Goal: Information Seeking & Learning: Learn about a topic

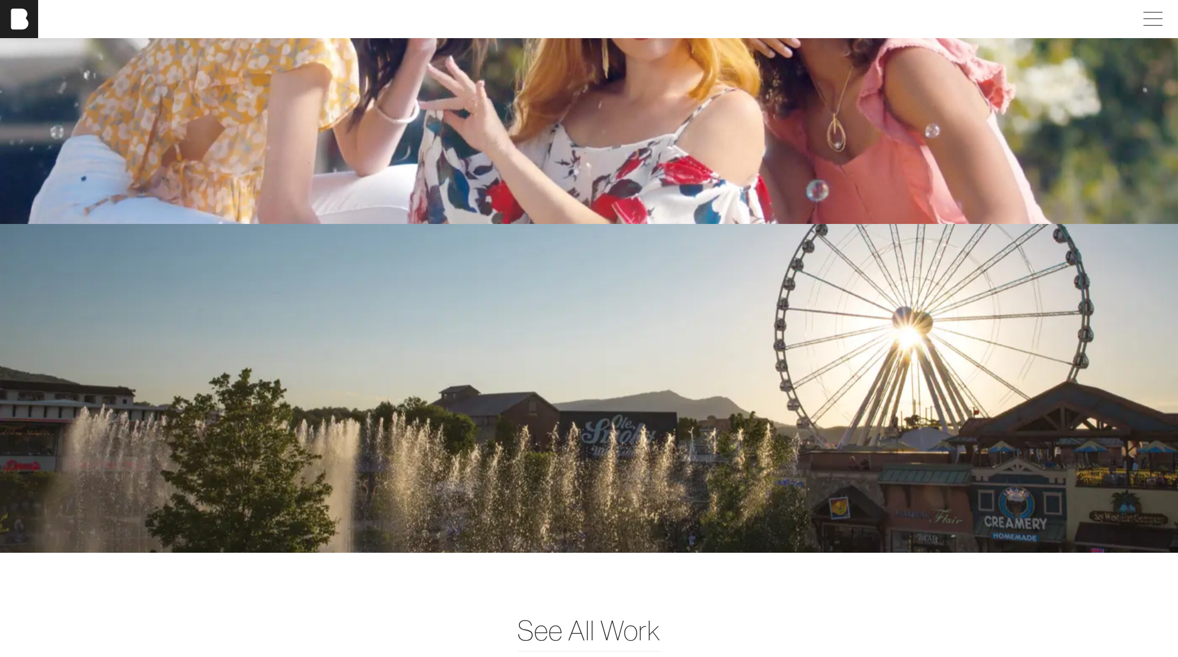
scroll to position [3395, 0]
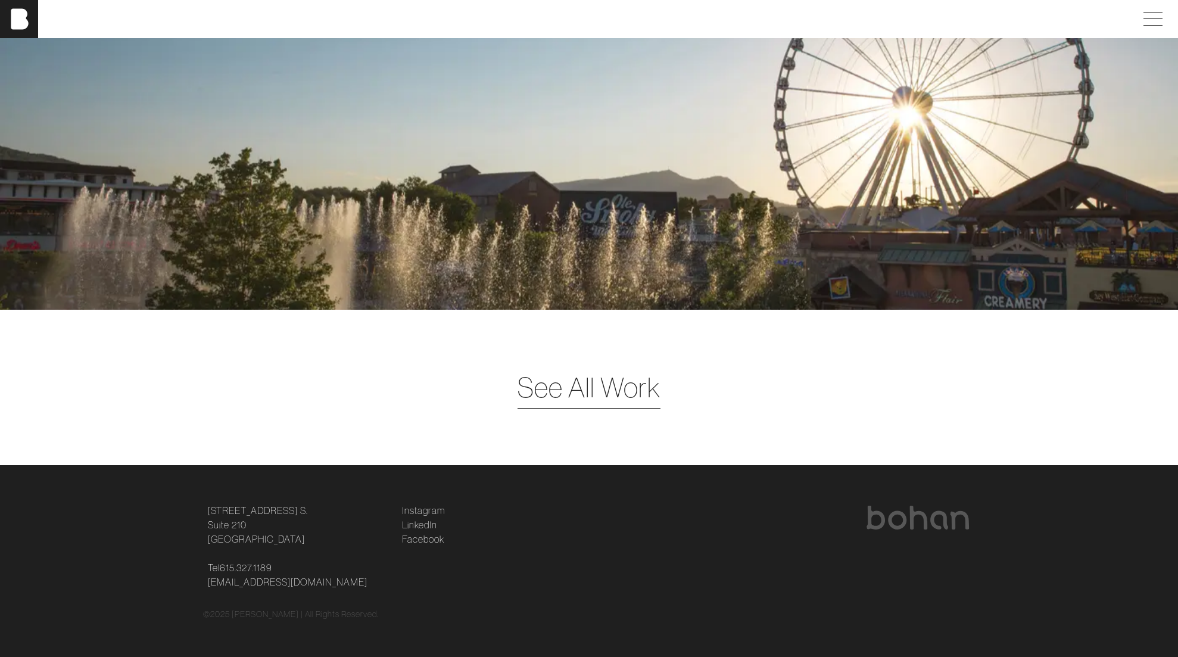
click at [582, 387] on span "See All Work" at bounding box center [588, 387] width 143 height 41
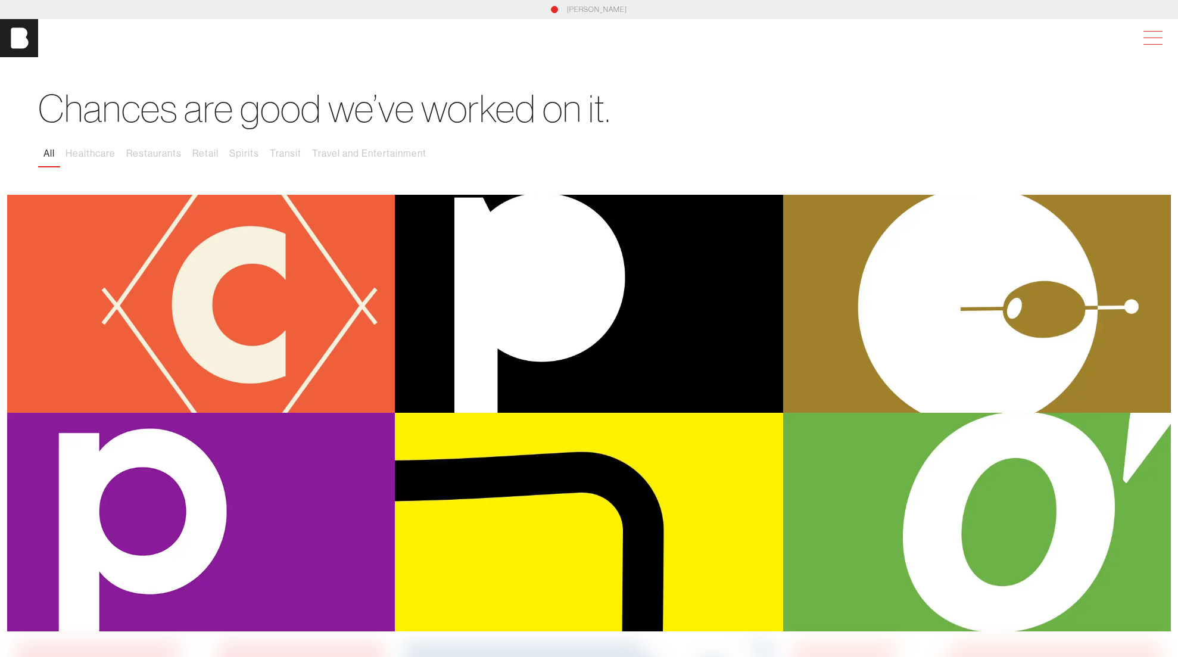
click at [1152, 43] on span at bounding box center [1150, 37] width 27 height 21
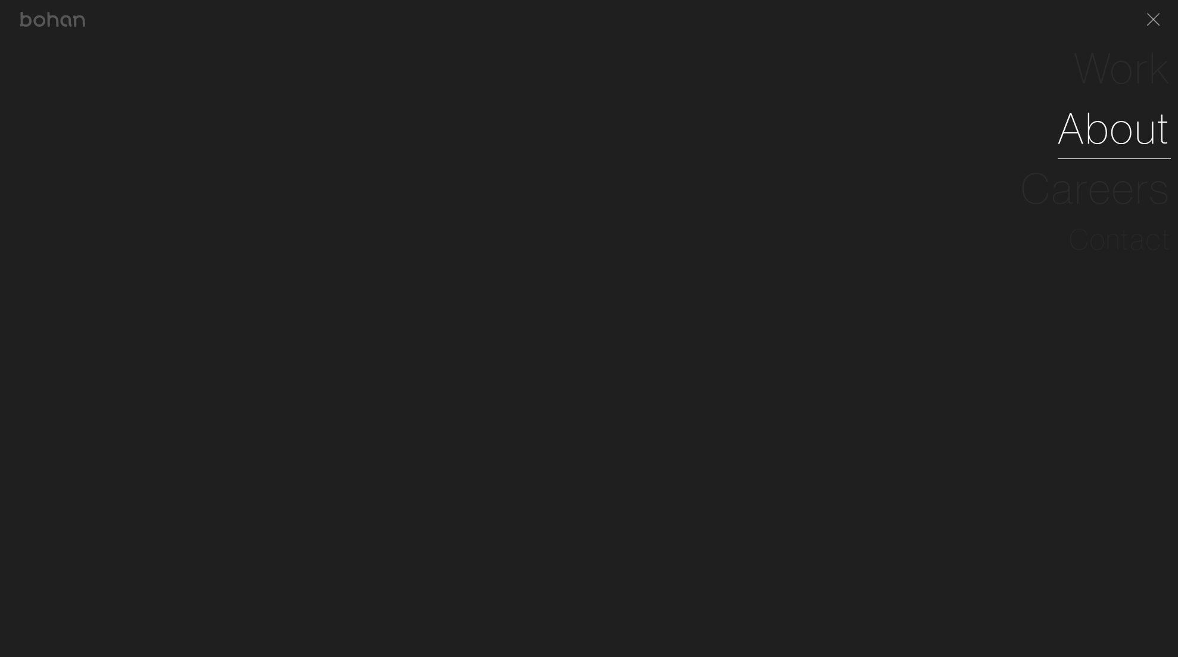
click at [1114, 130] on link "About" at bounding box center [1114, 128] width 113 height 60
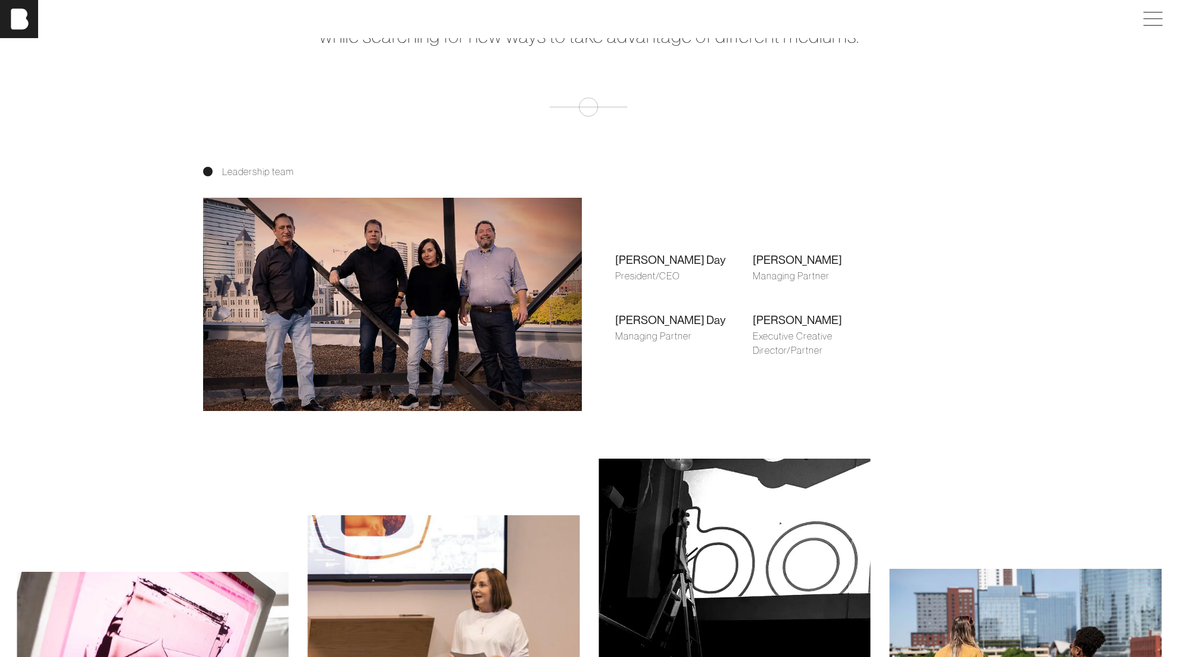
scroll to position [921, 0]
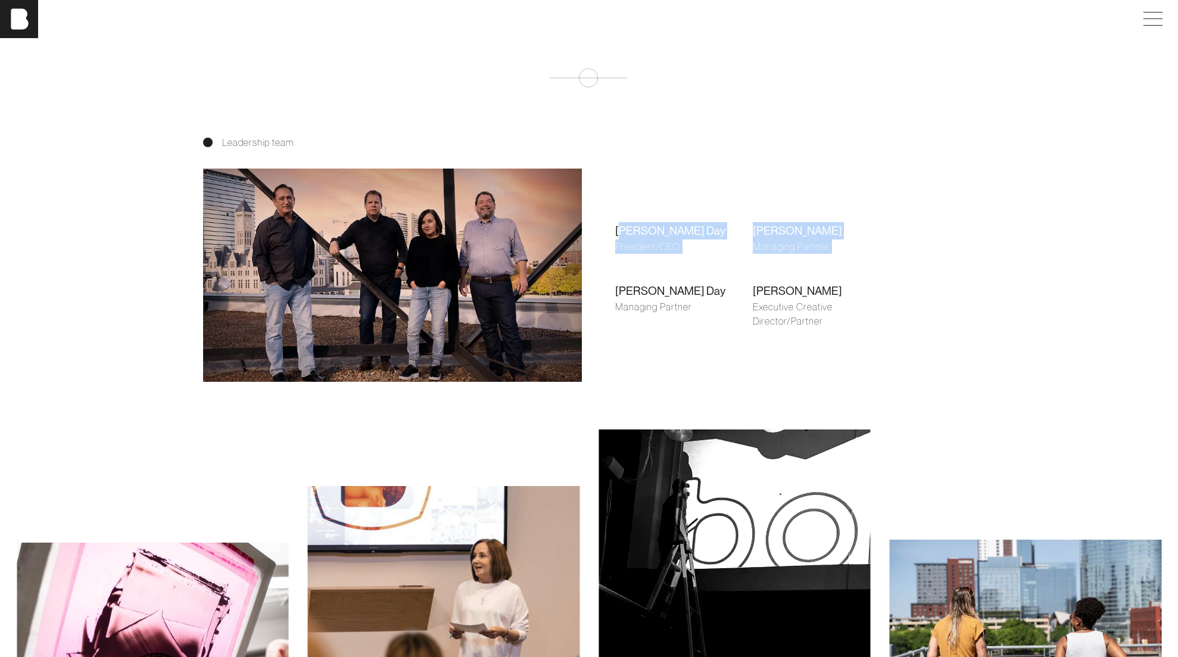
drag, startPoint x: 623, startPoint y: 227, endPoint x: 687, endPoint y: 277, distance: 81.1
click at [687, 276] on div "[PERSON_NAME] Day President/CEO [PERSON_NAME] Managing Partner [PERSON_NAME] Ma…" at bounding box center [752, 275] width 313 height 173
click at [682, 308] on div "Managing Partner" at bounding box center [684, 307] width 138 height 14
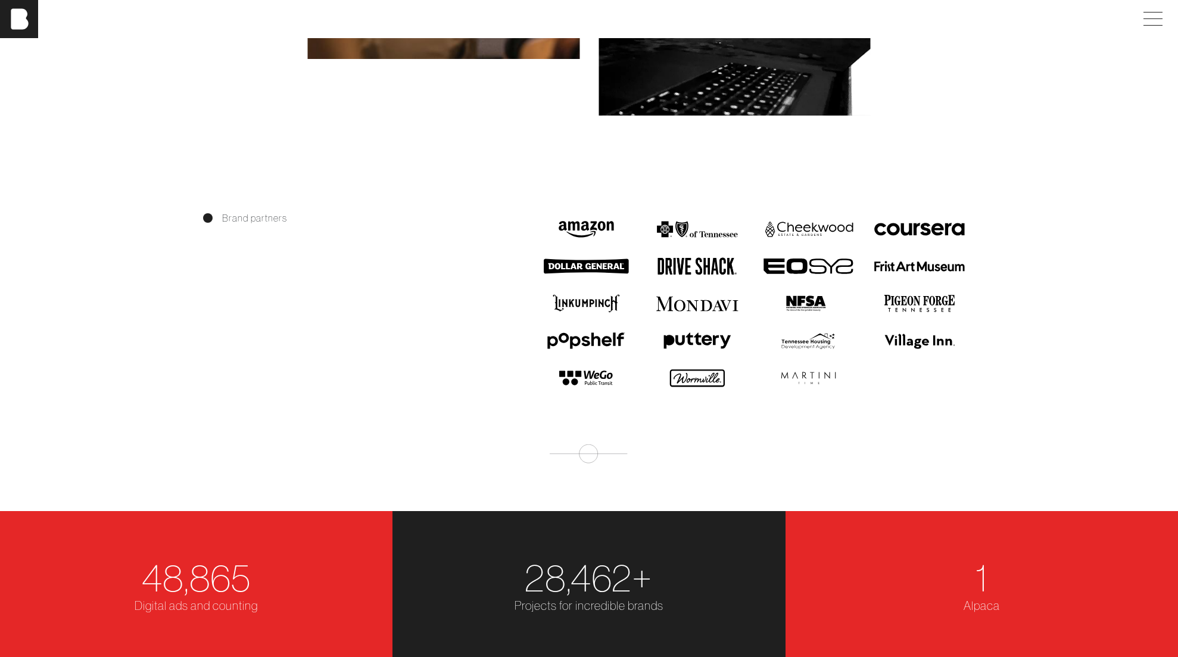
scroll to position [1317, 0]
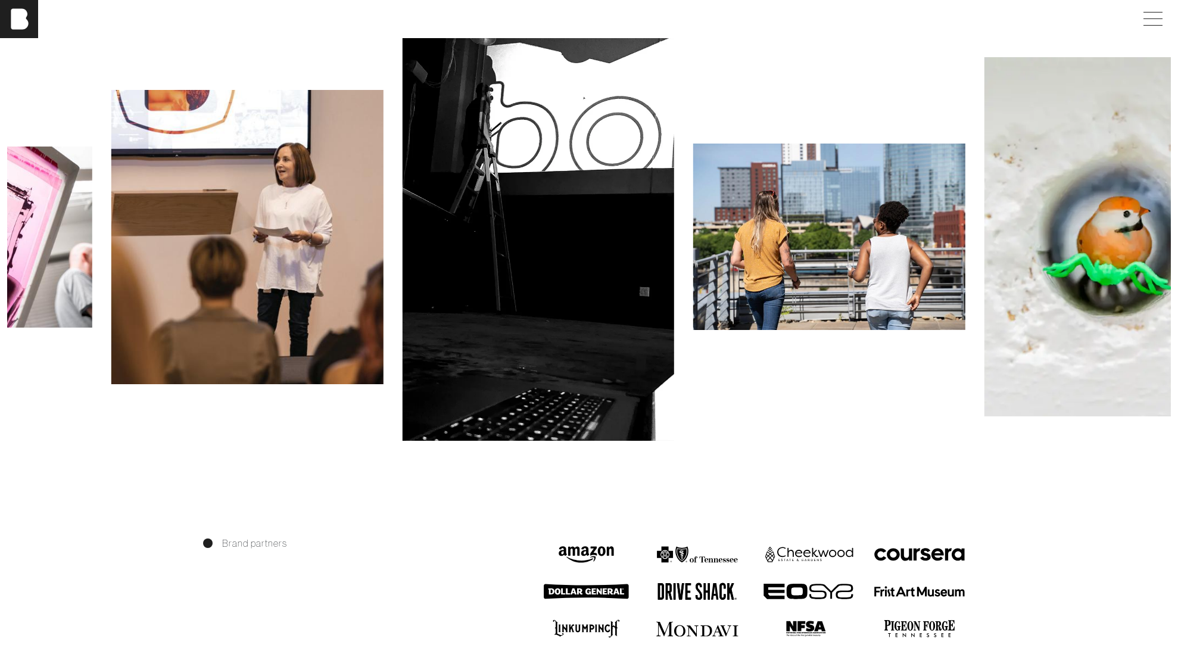
click at [693, 217] on img at bounding box center [829, 237] width 272 height 186
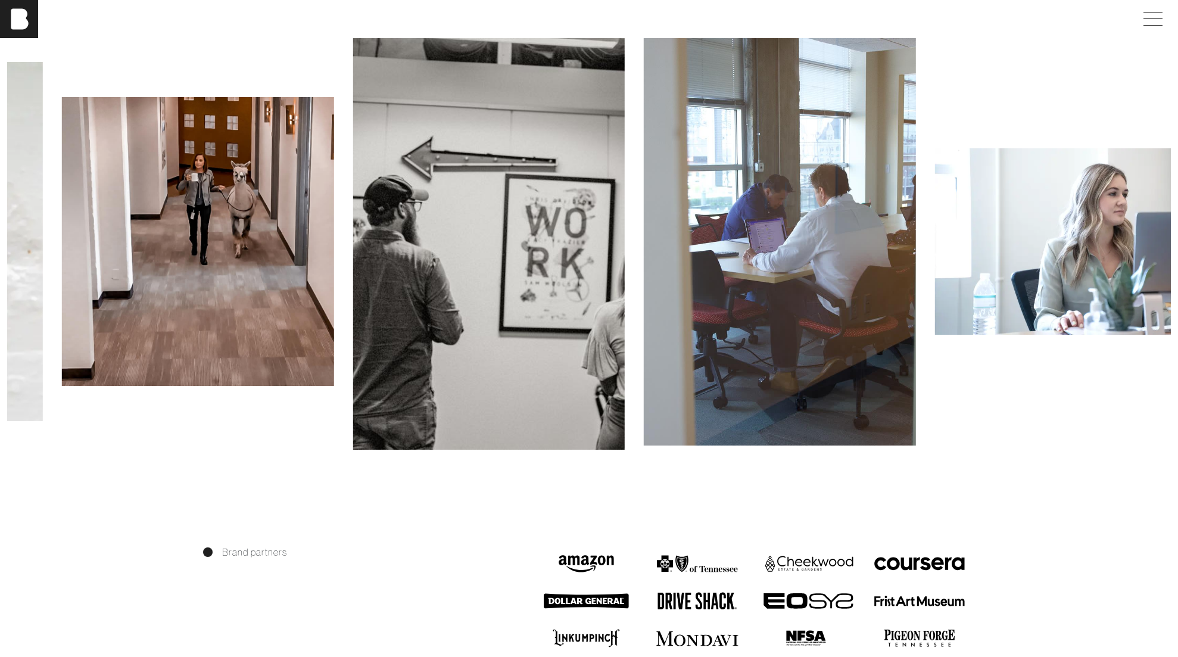
click at [289, 244] on img at bounding box center [198, 241] width 272 height 289
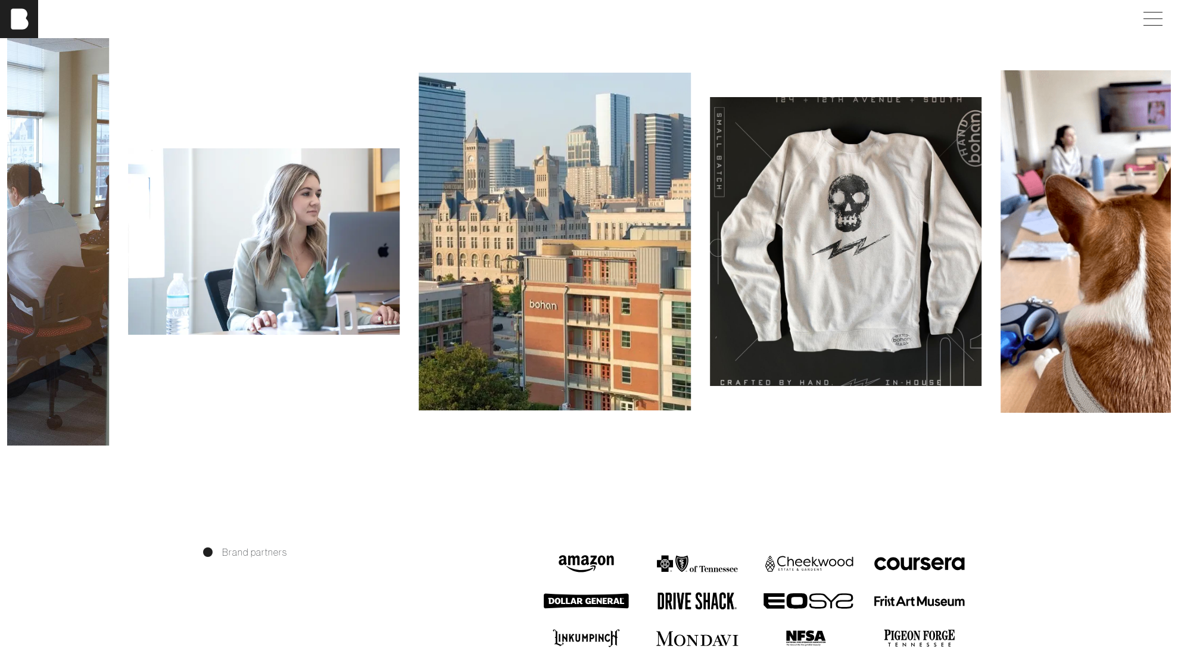
click at [145, 248] on img at bounding box center [264, 241] width 272 height 186
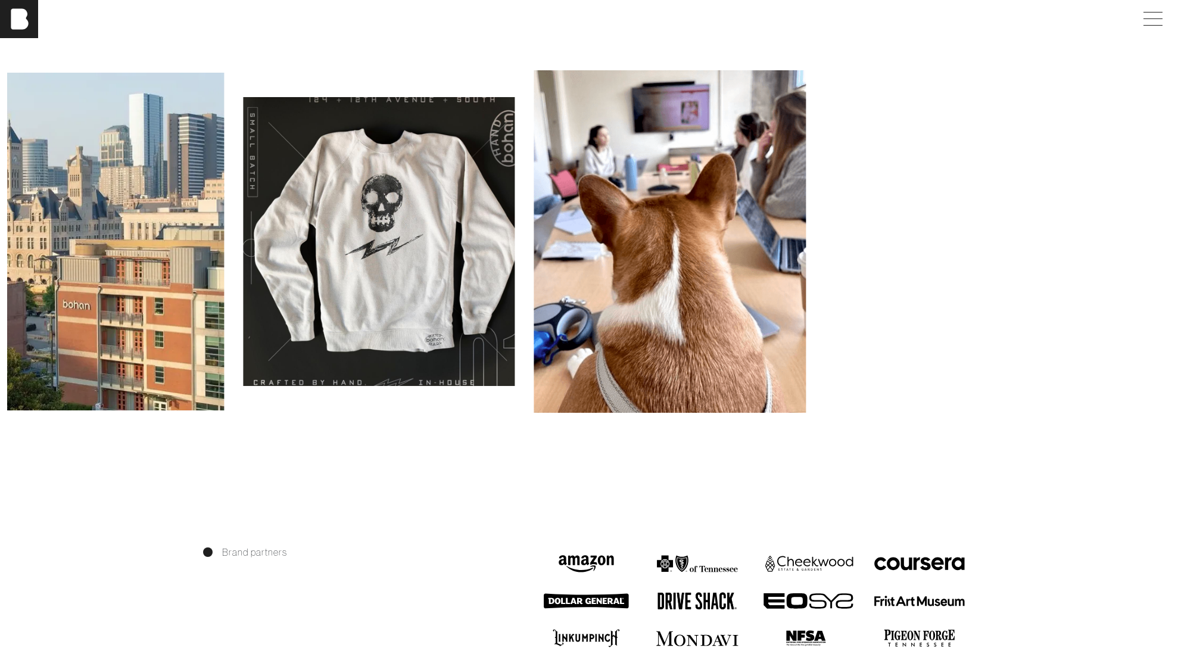
click at [261, 226] on img at bounding box center [379, 241] width 272 height 289
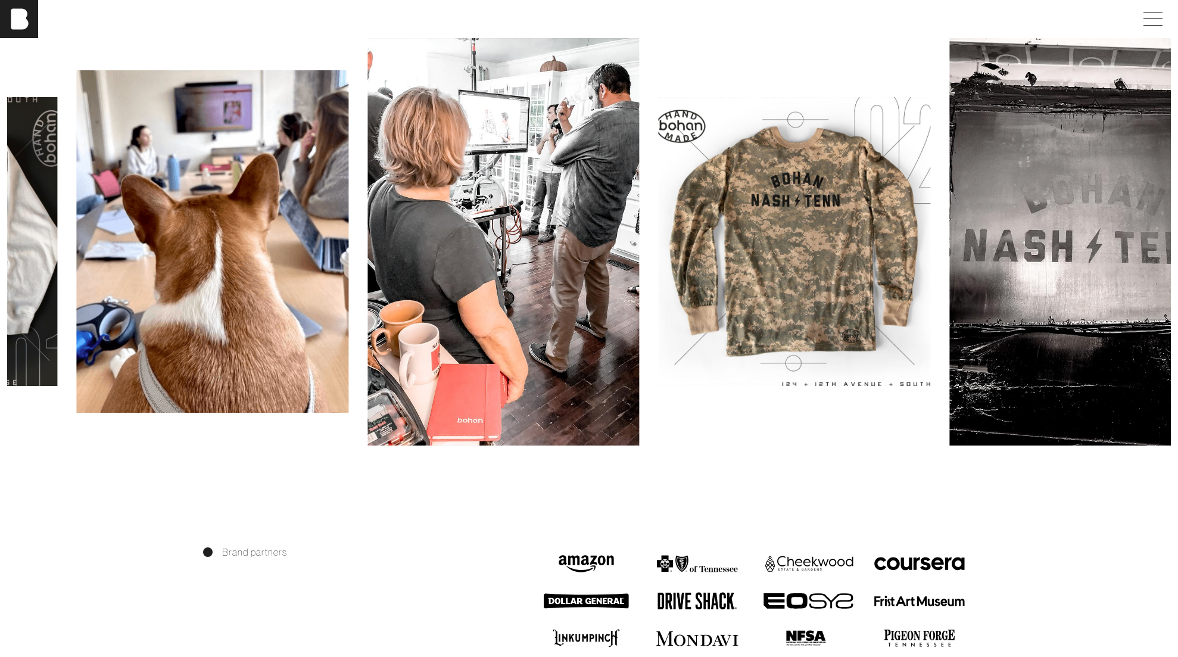
click at [442, 184] on img at bounding box center [503, 241] width 272 height 407
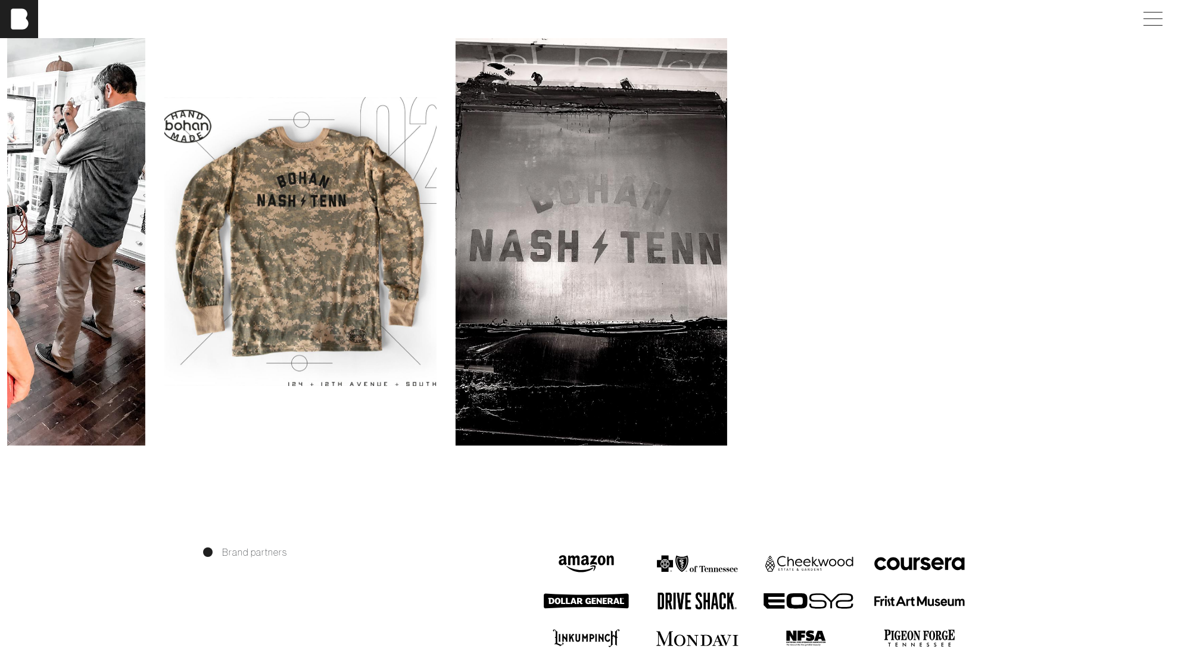
click at [553, 280] on img at bounding box center [591, 241] width 272 height 407
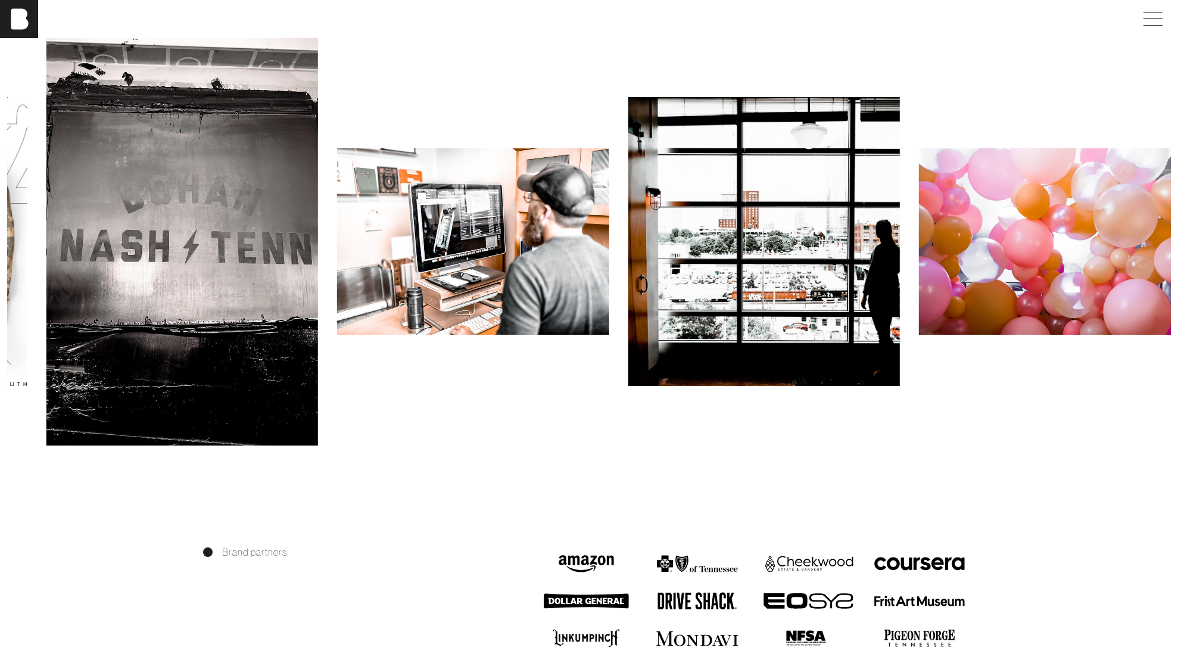
click at [522, 264] on img at bounding box center [473, 241] width 272 height 186
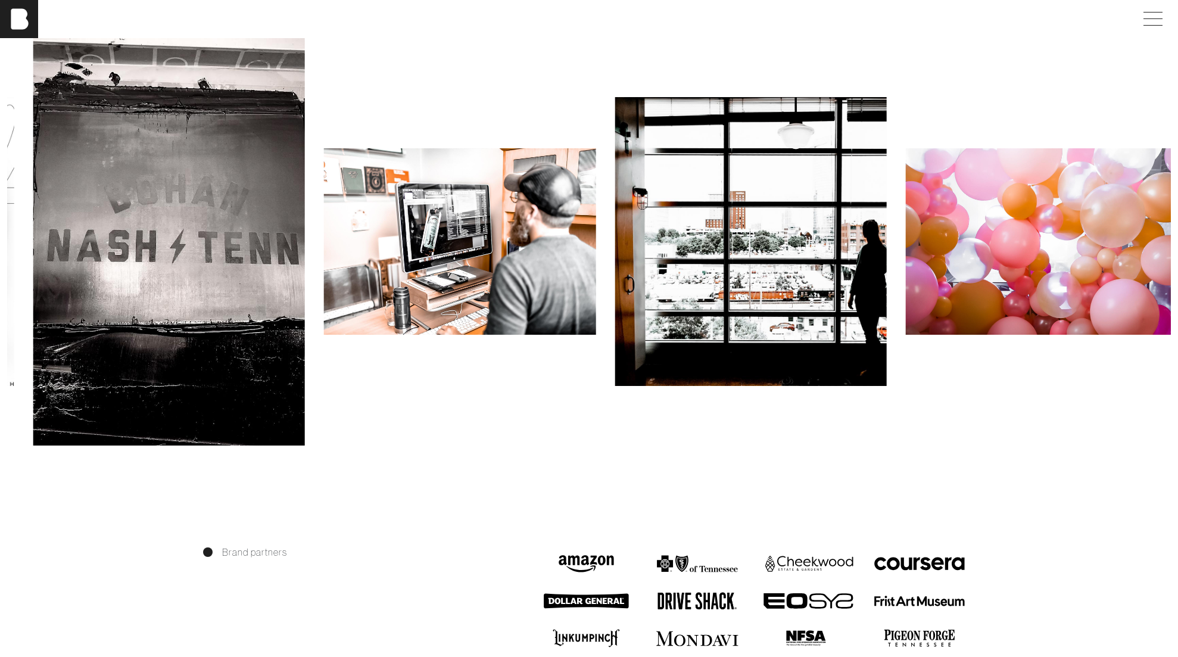
click at [906, 235] on img at bounding box center [1042, 241] width 272 height 186
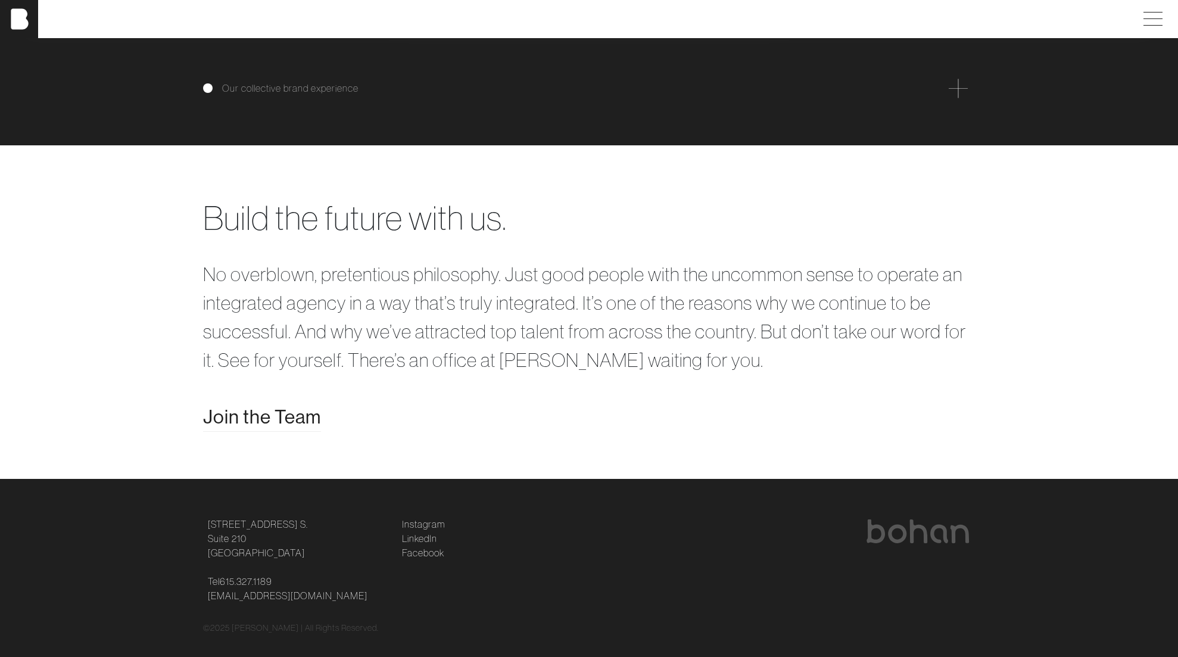
scroll to position [2404, 0]
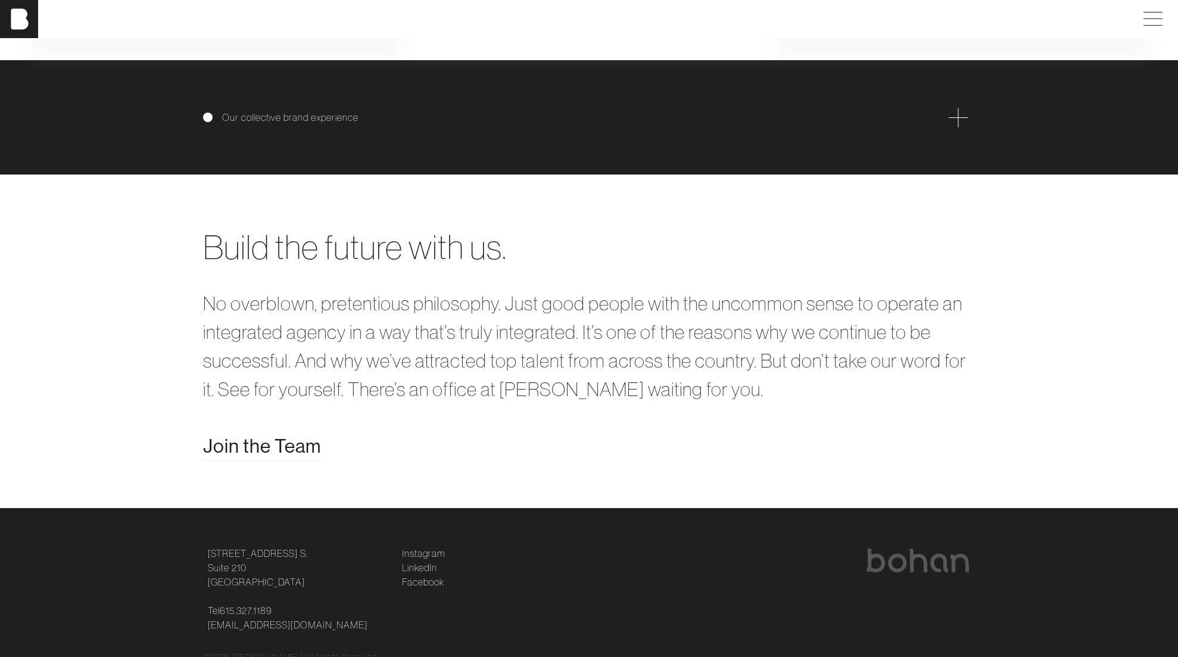
click at [398, 116] on div "Our collective brand experience" at bounding box center [589, 117] width 772 height 19
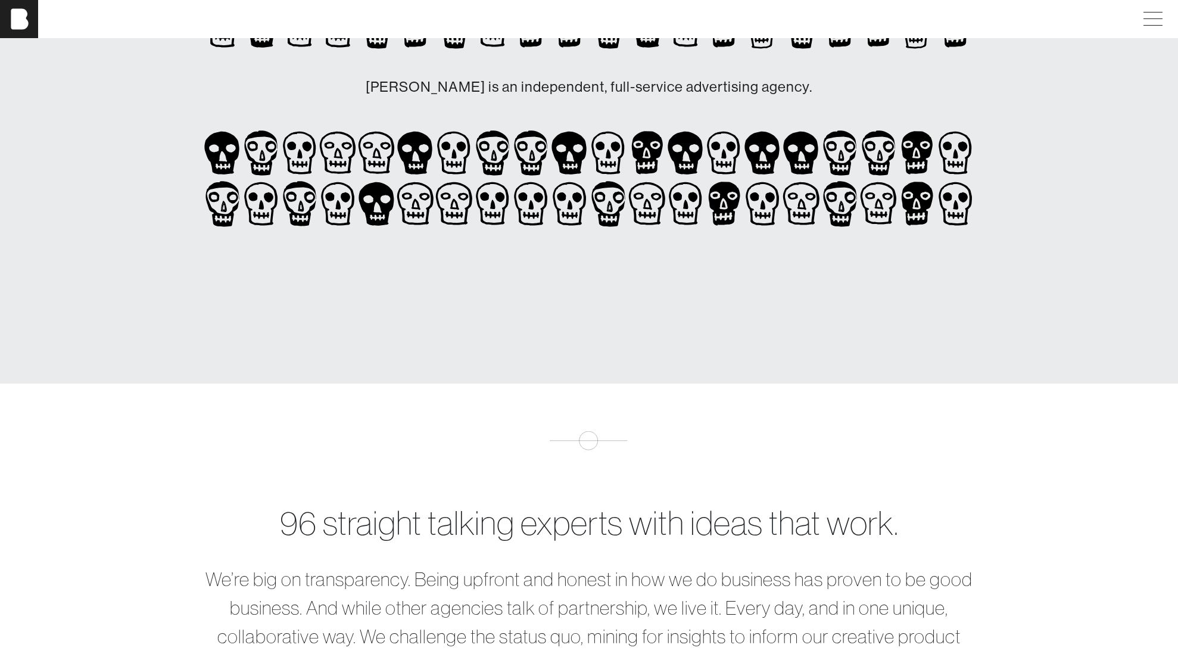
scroll to position [0, 0]
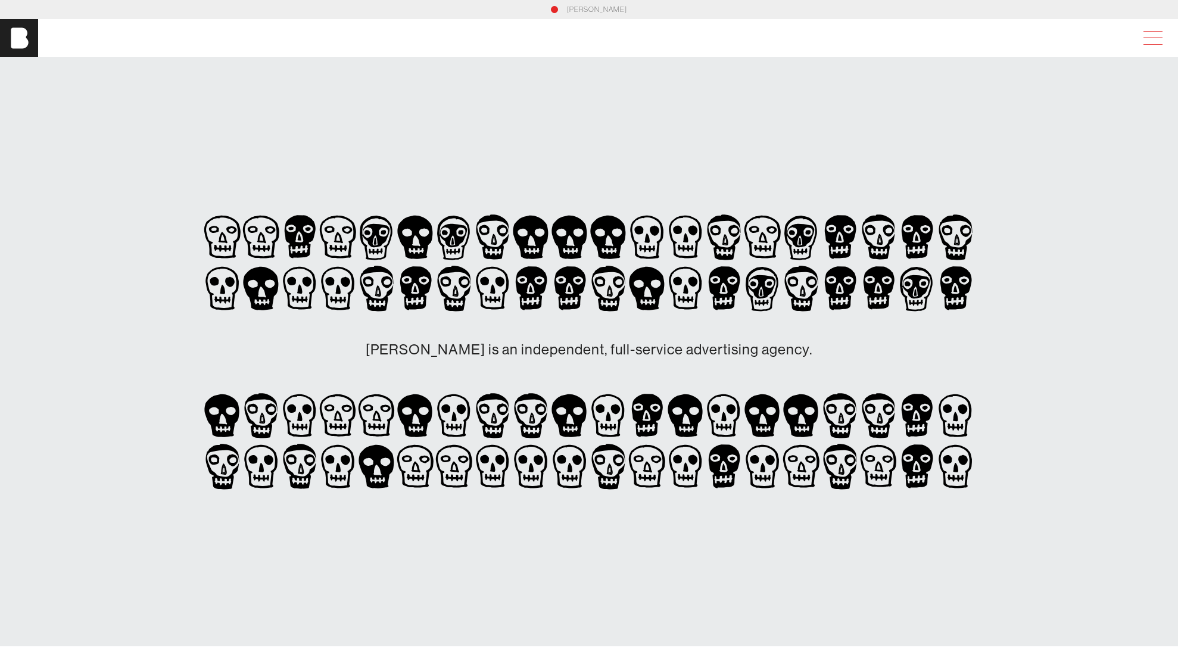
click at [1154, 38] on span at bounding box center [1150, 37] width 27 height 21
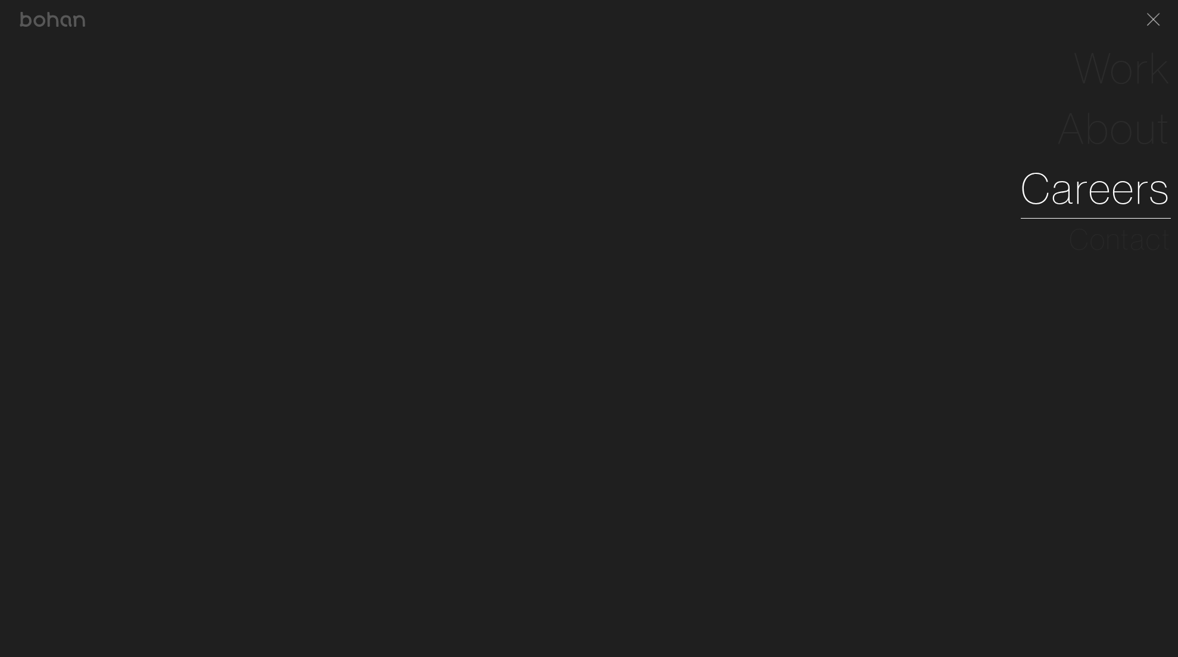
click at [1099, 195] on link "Careers" at bounding box center [1096, 188] width 150 height 60
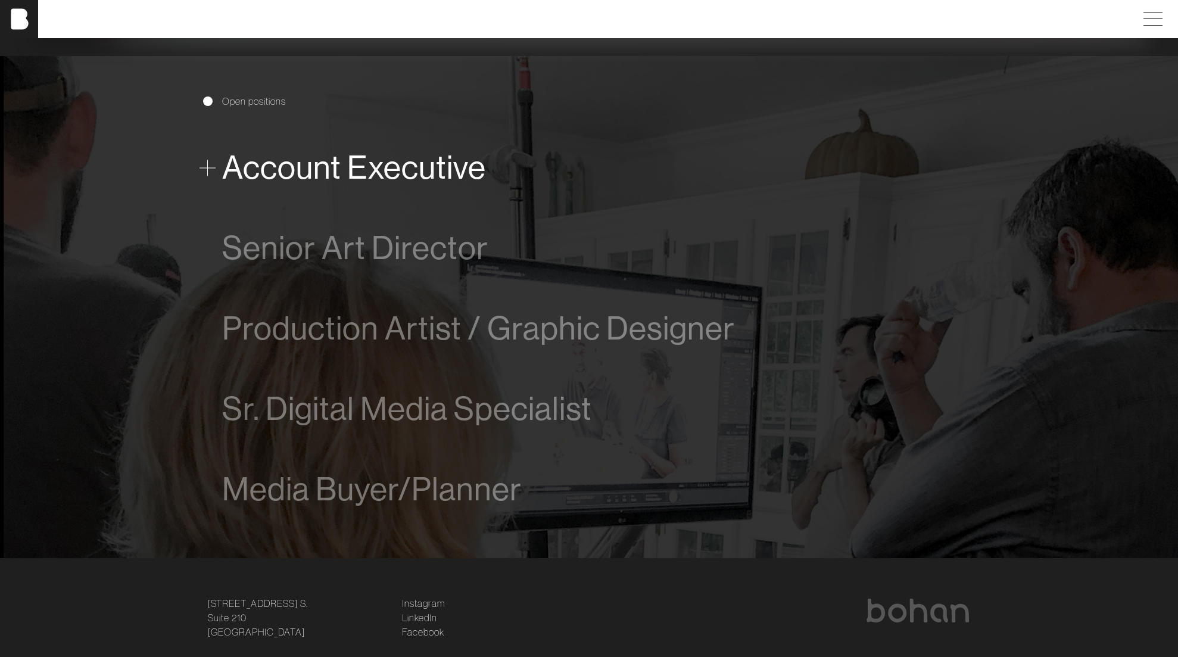
click at [352, 165] on span "Account Executive" at bounding box center [354, 167] width 264 height 36
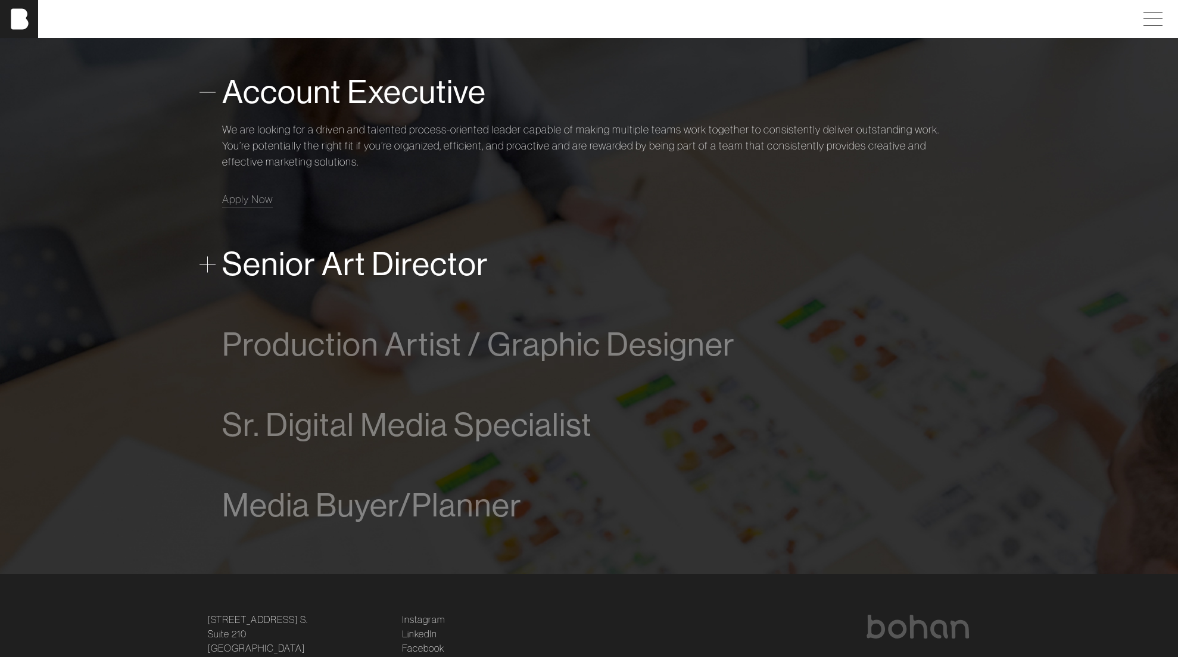
click at [311, 279] on span "Senior Art Director" at bounding box center [355, 264] width 266 height 36
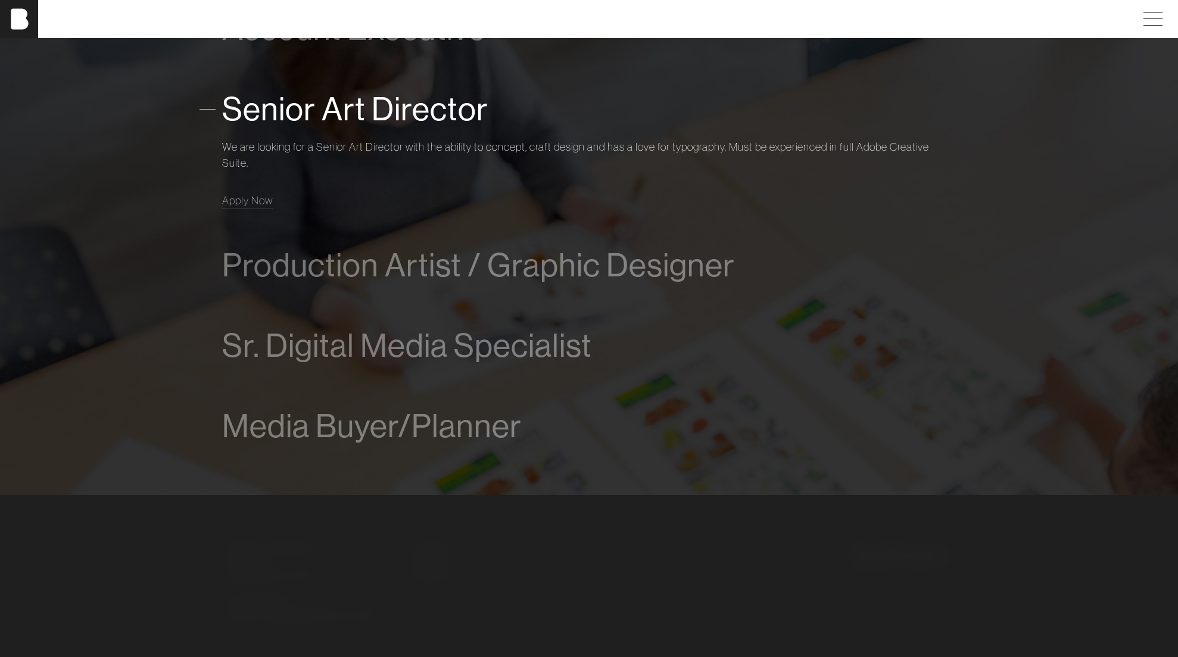
scroll to position [907, 0]
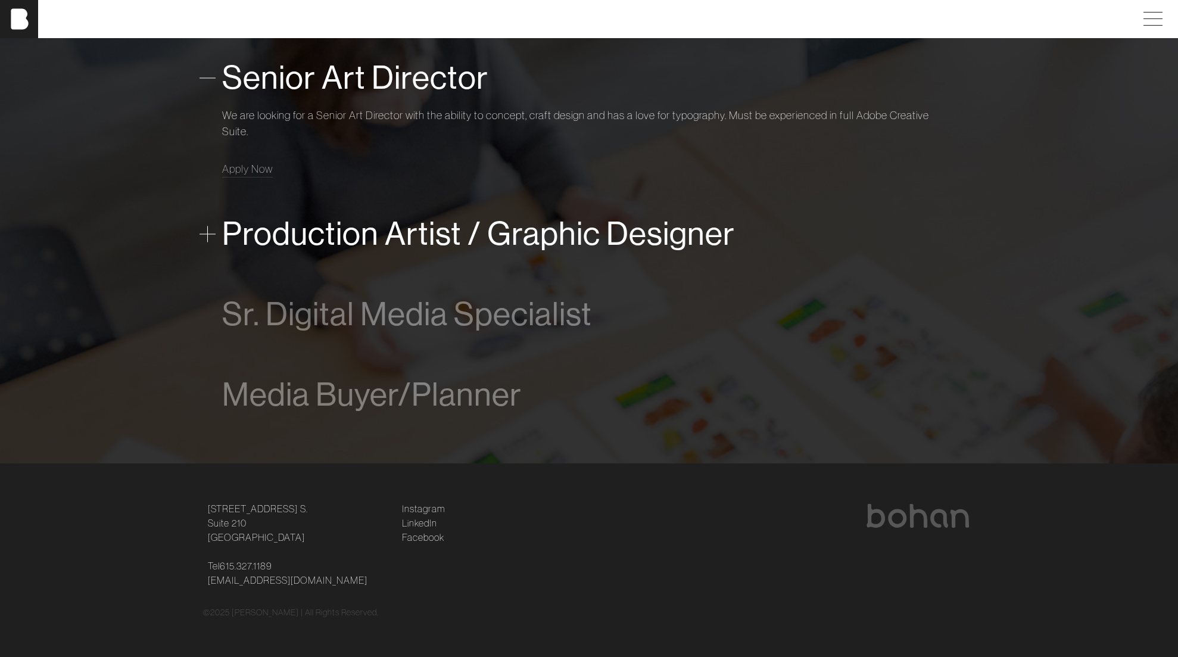
click at [320, 225] on span "Production Artist / Graphic Designer" at bounding box center [478, 234] width 513 height 36
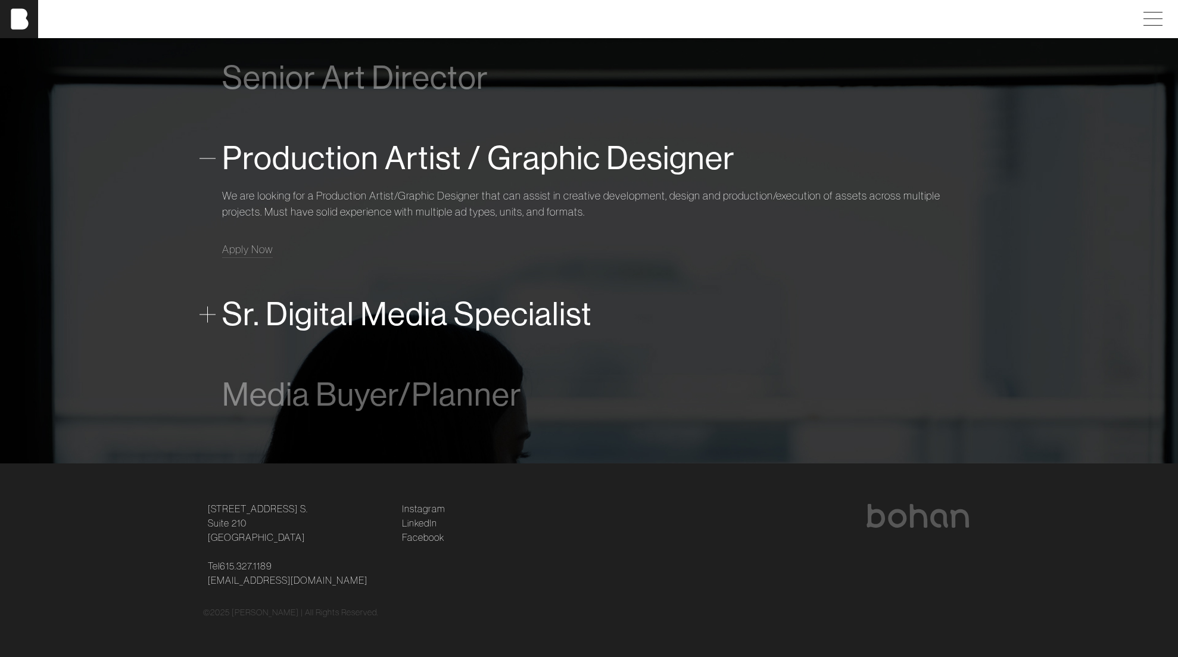
click at [315, 320] on span "Sr. Digital Media Specialist" at bounding box center [407, 314] width 370 height 36
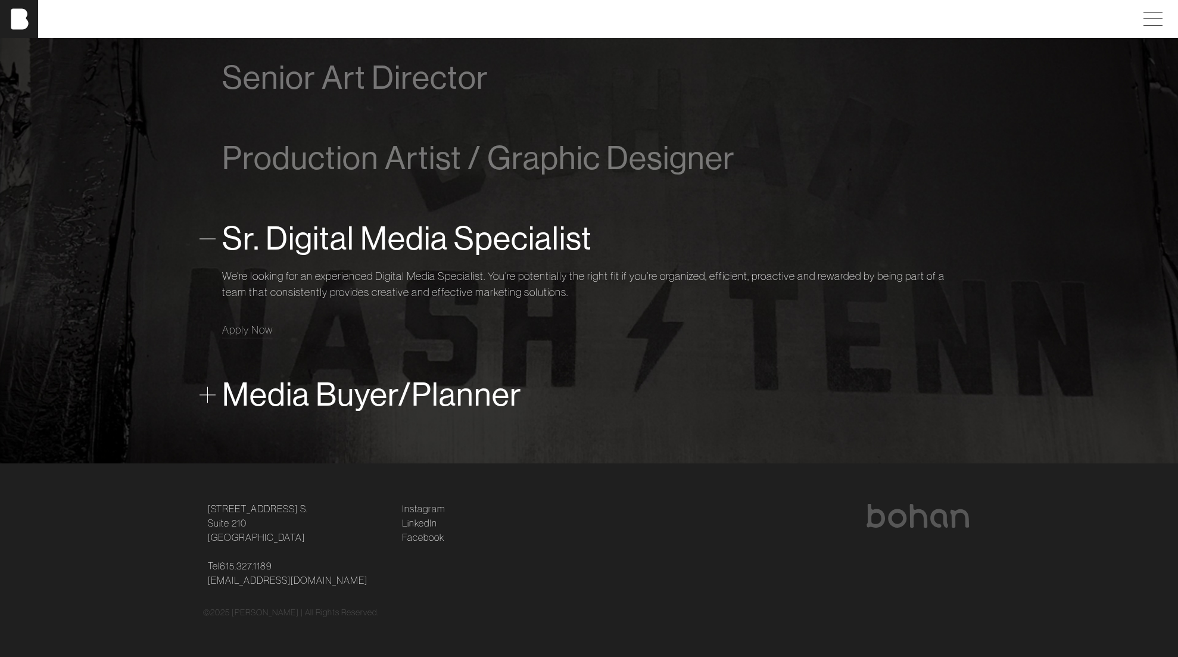
click at [313, 402] on span "Media Buyer/Planner" at bounding box center [372, 394] width 300 height 36
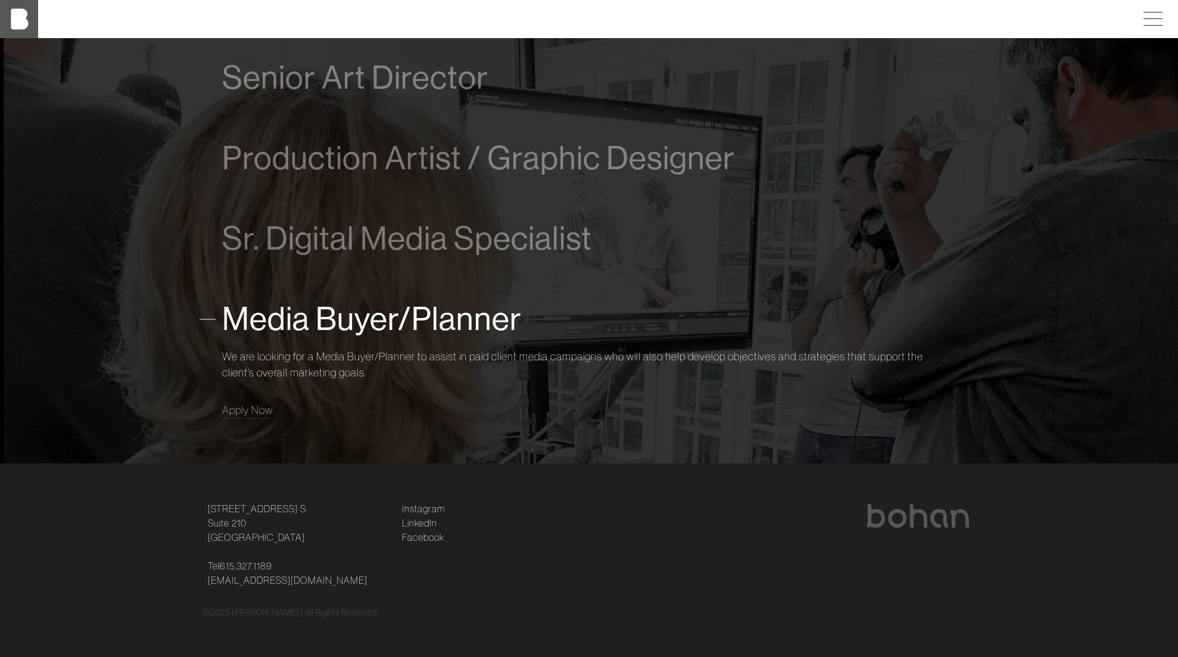
click at [20, 24] on img at bounding box center [19, 19] width 38 height 38
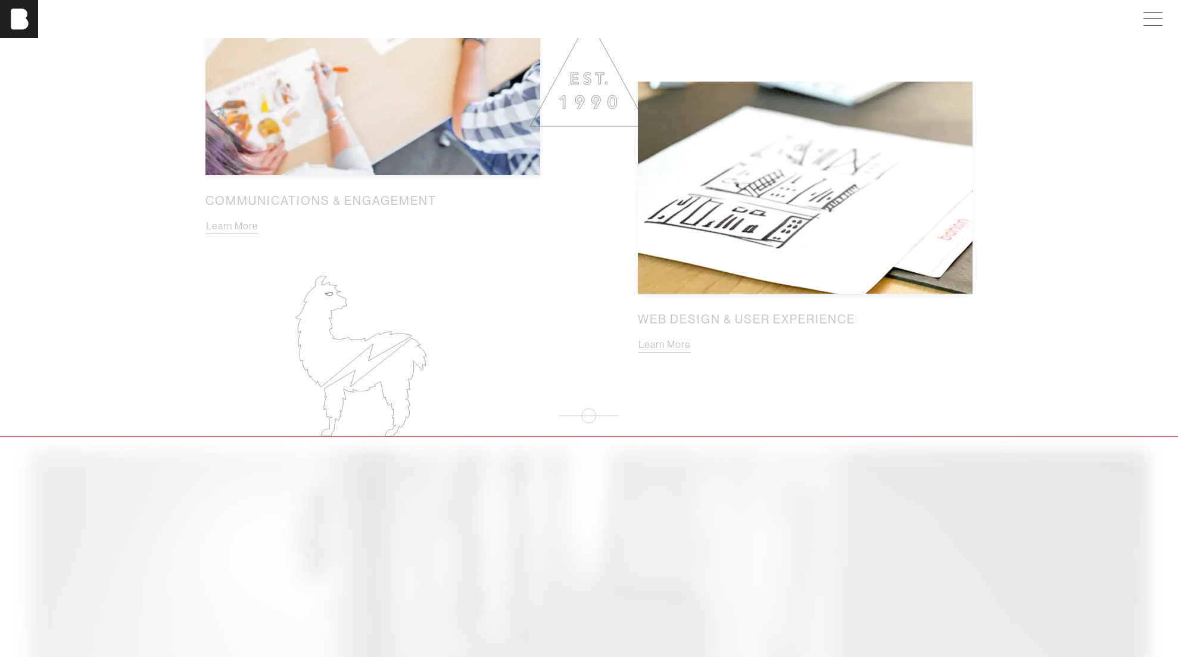
scroll to position [1670, 0]
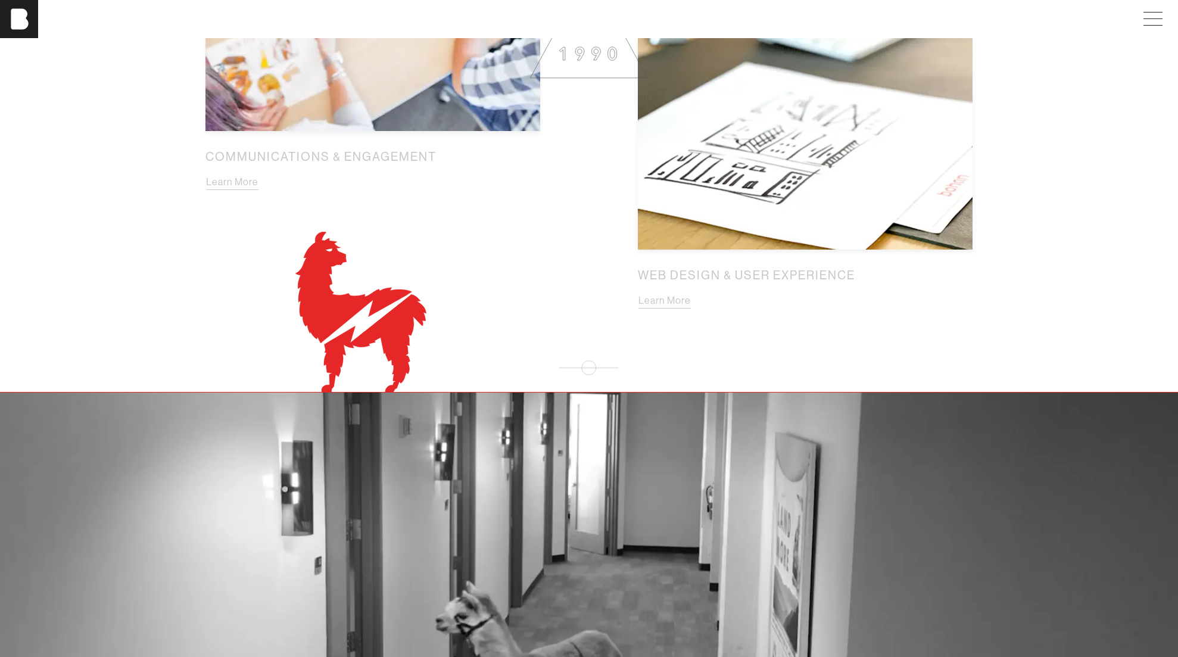
click at [373, 317] on icon at bounding box center [360, 312] width 161 height 161
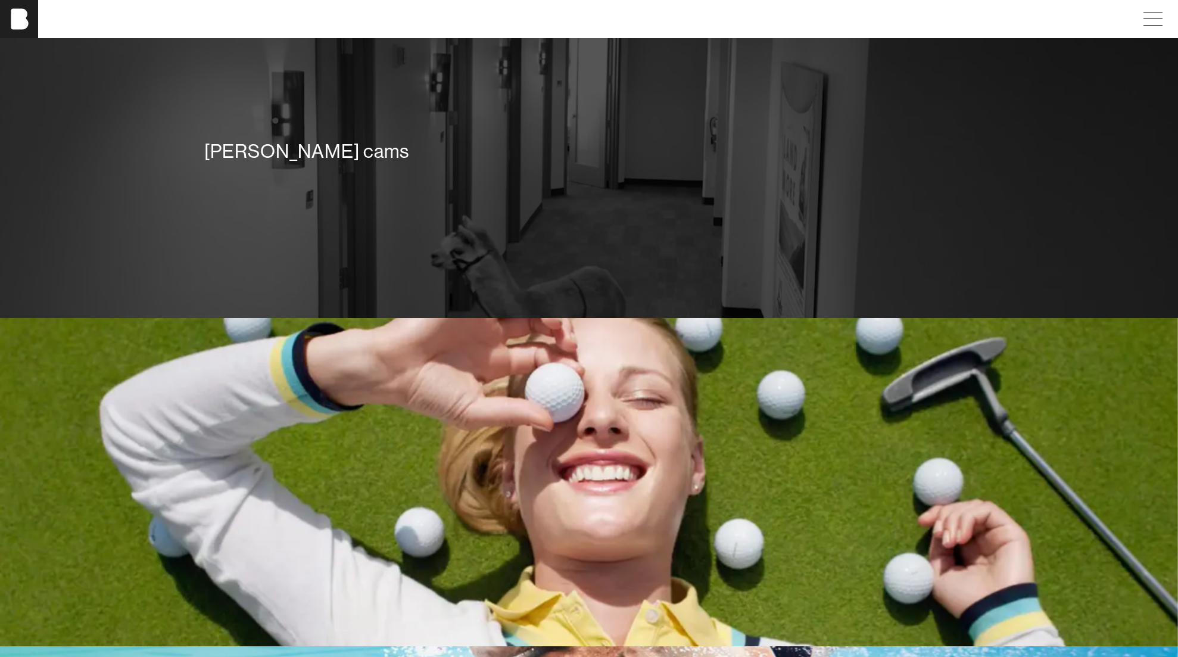
scroll to position [2036, 0]
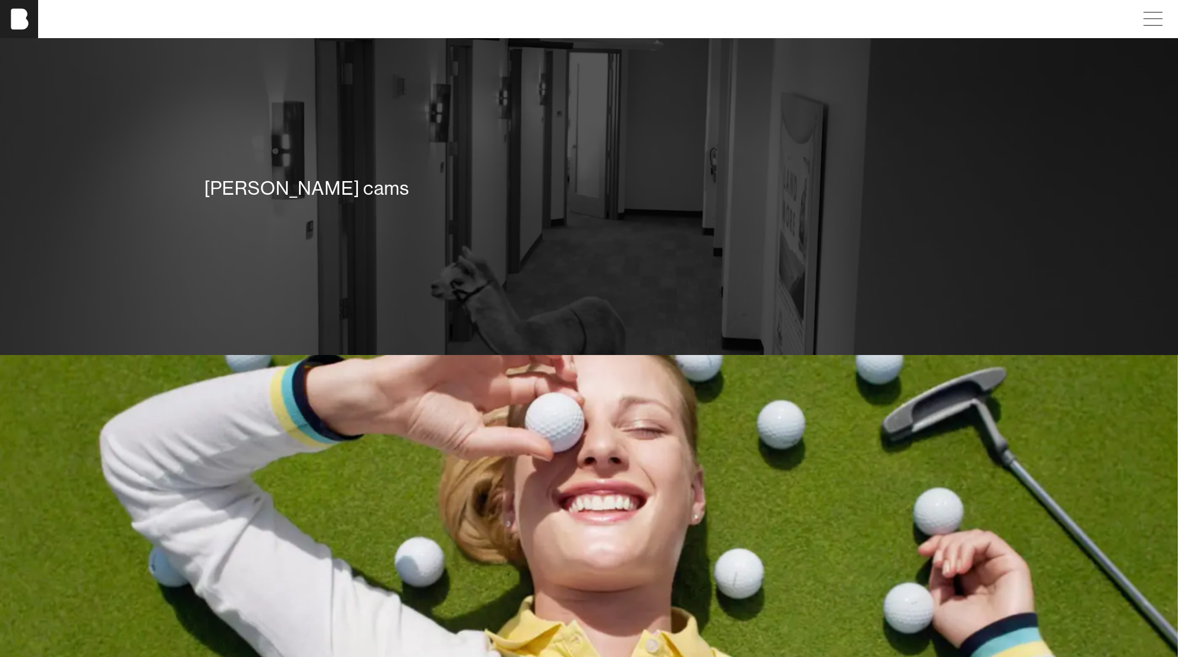
click at [360, 275] on div "[PERSON_NAME] cams" at bounding box center [589, 190] width 1178 height 329
